Goal: Find contact information: Find contact information

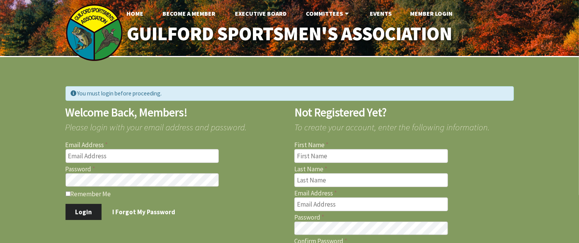
type input "mdiprospero@thebranfordgroup.com"
drag, startPoint x: 183, startPoint y: 5, endPoint x: 234, endPoint y: 72, distance: 84.9
click at [233, 74] on div "You must login before proceeding. Welcome Back, Members! Please login with your…" at bounding box center [289, 185] width 579 height 256
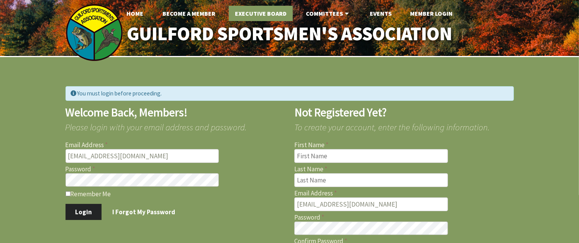
click at [252, 13] on link "Executive Board" at bounding box center [261, 13] width 64 height 15
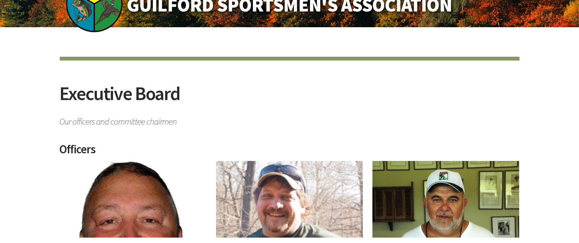
scroll to position [153, 0]
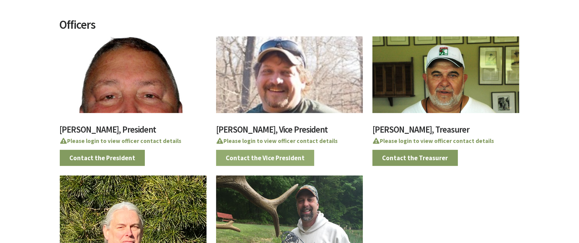
click at [279, 157] on link "Contact the Vice President" at bounding box center [265, 158] width 98 height 16
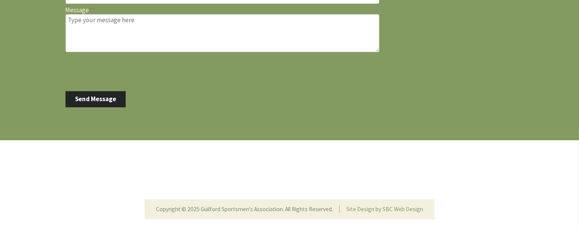
scroll to position [167, 0]
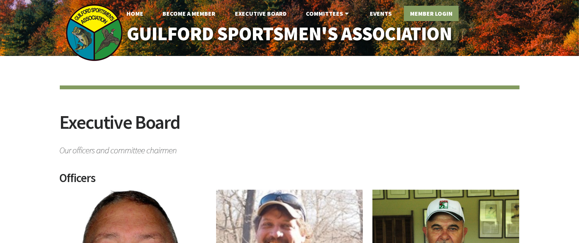
click at [424, 14] on link "Member Login" at bounding box center [431, 13] width 55 height 15
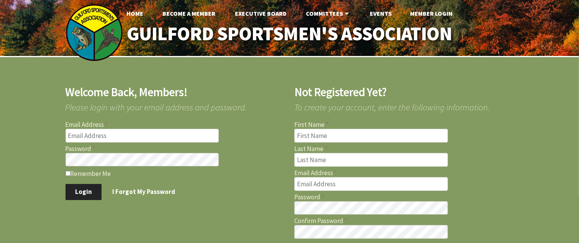
type input "[EMAIL_ADDRESS][DOMAIN_NAME]"
click at [70, 173] on label "Remember Me" at bounding box center [174, 173] width 219 height 8
click at [70, 173] on input "Remember Me" at bounding box center [67, 173] width 5 height 5
checkbox input "true"
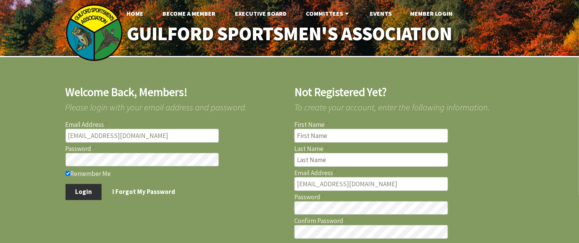
click at [90, 195] on button "Login" at bounding box center [83, 192] width 36 height 16
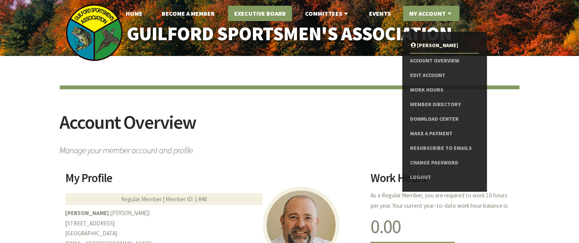
click at [245, 13] on link "Executive Board" at bounding box center [260, 13] width 64 height 15
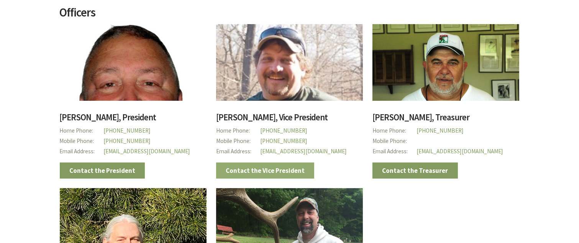
scroll to position [184, 0]
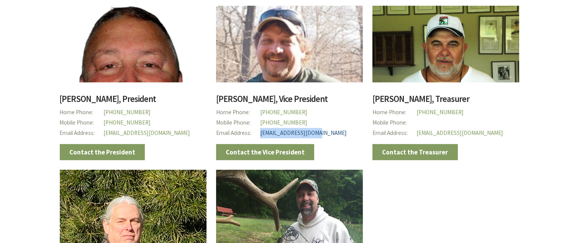
drag, startPoint x: 334, startPoint y: 131, endPoint x: 260, endPoint y: 134, distance: 73.6
click at [260, 134] on p "Email Address [EMAIL_ADDRESS][DOMAIN_NAME]" at bounding box center [289, 133] width 147 height 10
copy link "[EMAIL_ADDRESS][DOMAIN_NAME]"
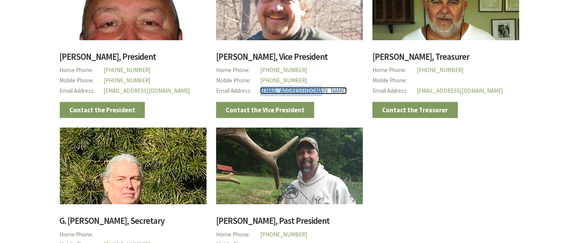
scroll to position [214, 0]
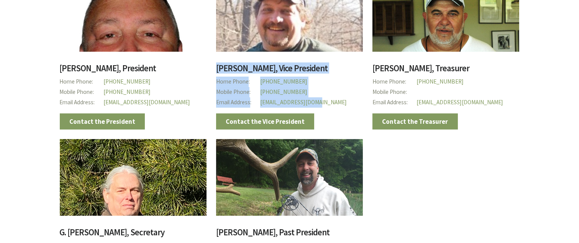
drag, startPoint x: 213, startPoint y: 61, endPoint x: 322, endPoint y: 104, distance: 116.8
click at [322, 104] on div "Wayne Petroskey, Vice President Home Phone (860) 452-4744 Mobile Phone (203) 21…" at bounding box center [284, 48] width 156 height 164
copy div "Wayne Petroskey, Vice President Home Phone (860) 452-4744 Mobile Phone (203) 21…"
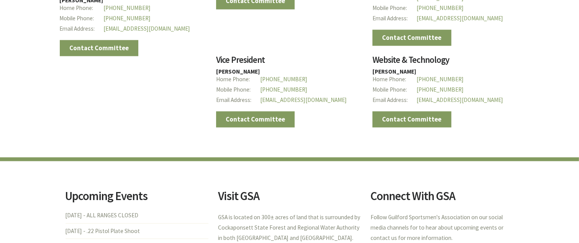
scroll to position [1477, 0]
